Goal: Check status: Check status

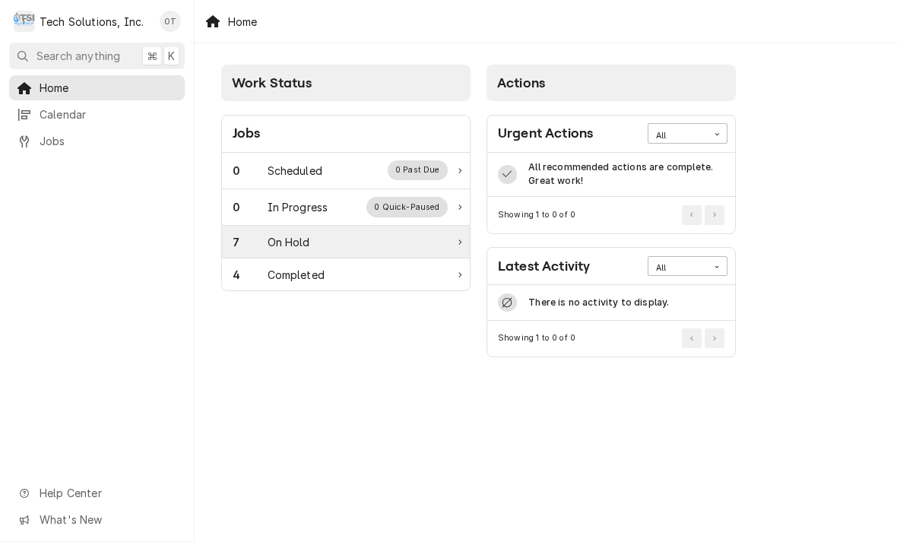
click at [444, 237] on div "7 On Hold" at bounding box center [340, 242] width 215 height 16
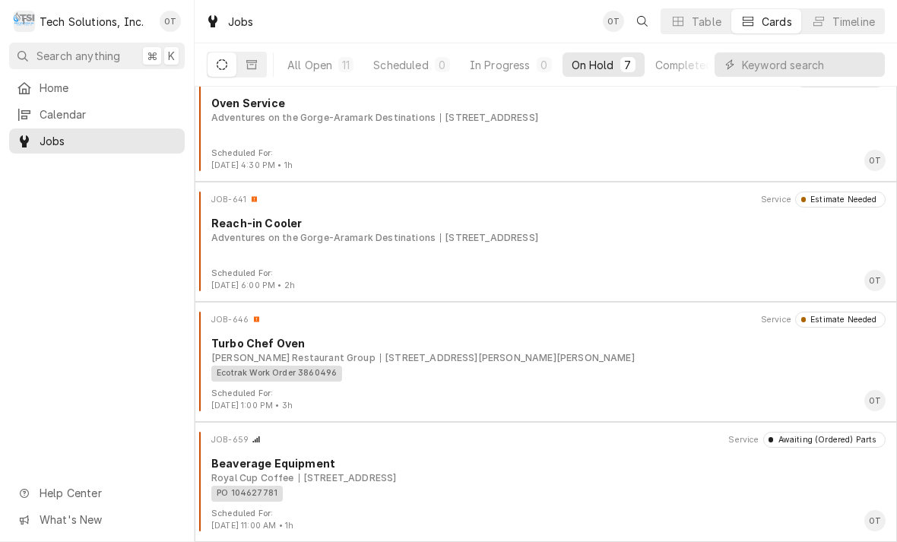
scroll to position [385, 0]
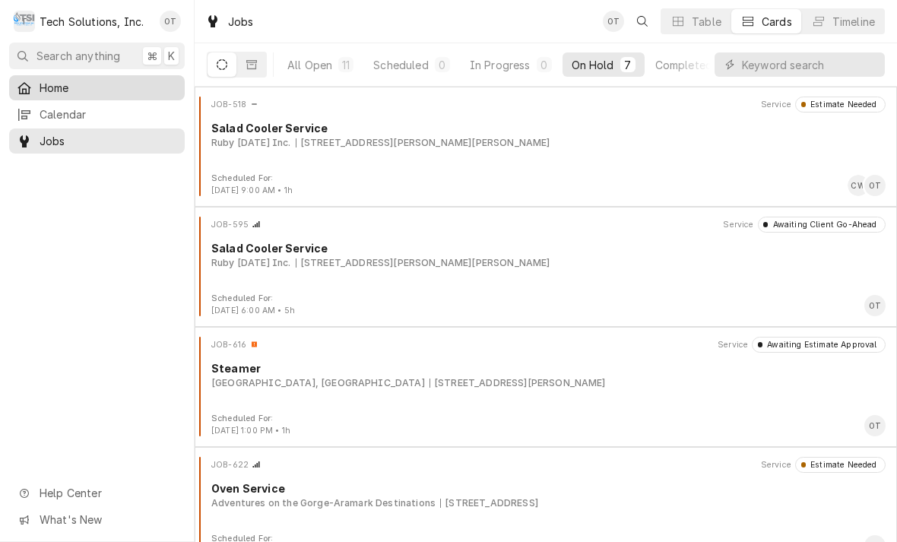
click at [58, 81] on span "Home" at bounding box center [109, 88] width 138 height 16
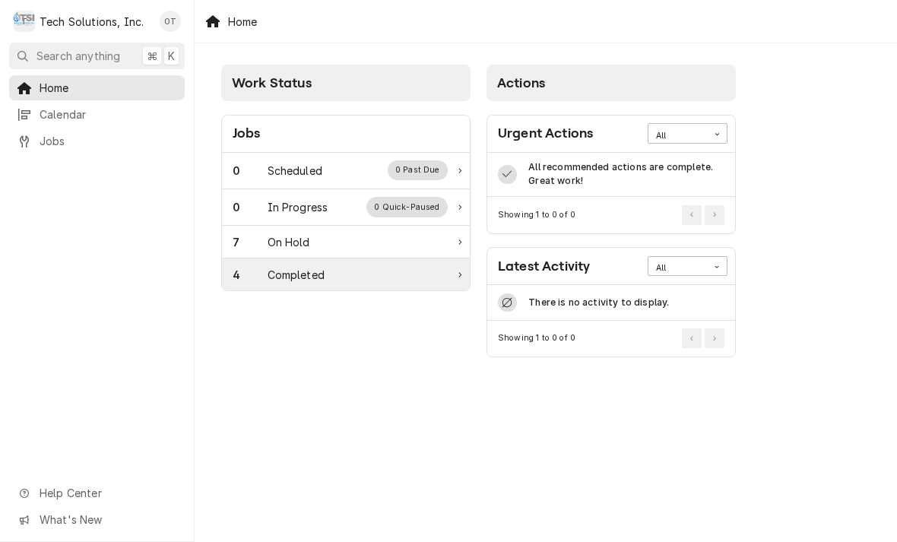
click at [456, 281] on div "4 Completed" at bounding box center [346, 274] width 248 height 32
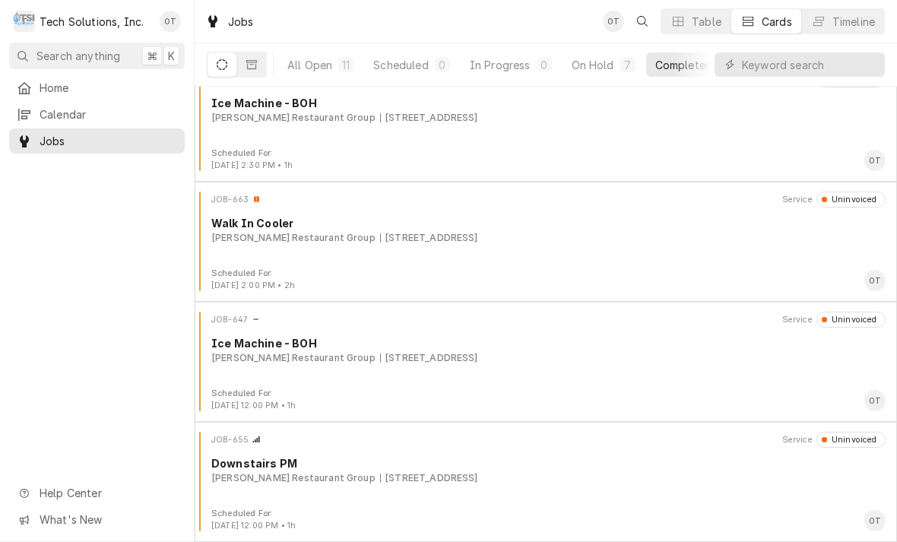
scroll to position [25, 0]
click at [68, 95] on link "Home" at bounding box center [97, 87] width 176 height 25
